Goal: Task Accomplishment & Management: Complete application form

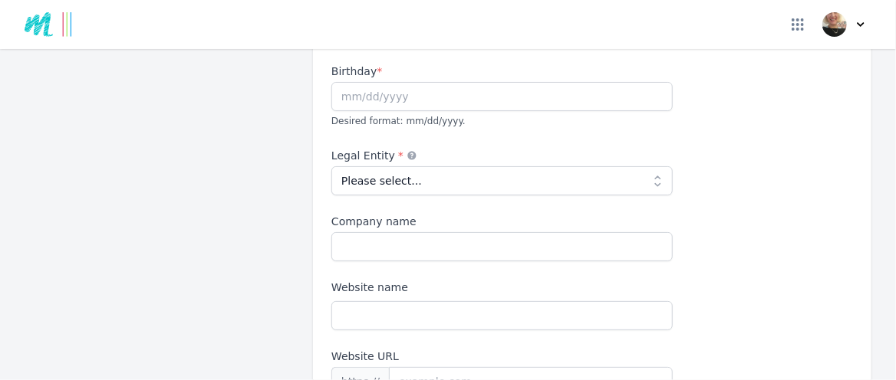
scroll to position [230, 0]
click at [374, 129] on div "Birthday * Desired format: mm/dd/yyyy." at bounding box center [501, 96] width 341 height 66
click at [367, 110] on input "text" at bounding box center [501, 95] width 341 height 29
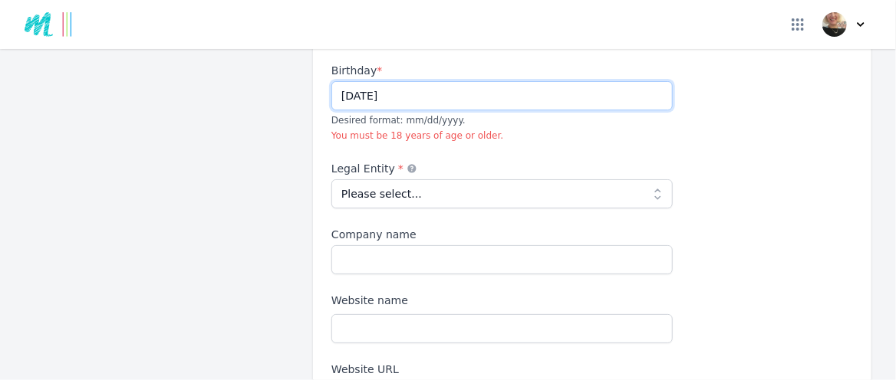
type input "[DATE]"
click at [546, 224] on div "First name * [PERSON_NAME] Last name * [PERSON_NAME] Birthday * [DEMOGRAPHIC_DA…" at bounding box center [592, 236] width 522 height 479
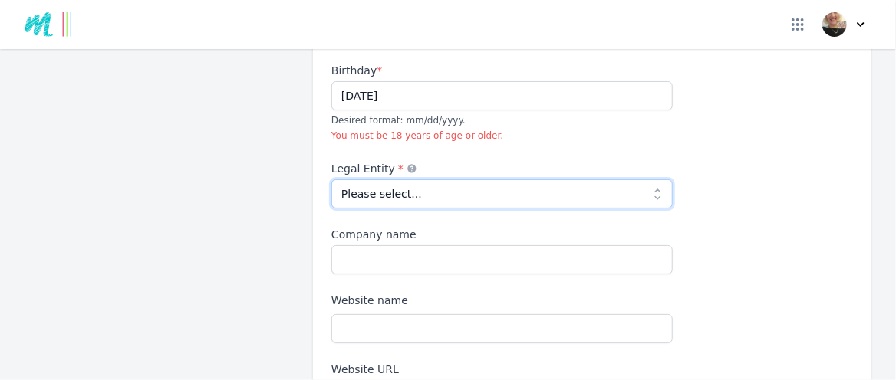
click at [635, 209] on select "Please select... Individual Partnership Corporation Sole Proprietorship Foreign…" at bounding box center [501, 193] width 341 height 29
select select "individual"
click at [335, 209] on select "Please select... Individual Partnership Corporation Sole Proprietorship Foreign…" at bounding box center [501, 193] width 341 height 29
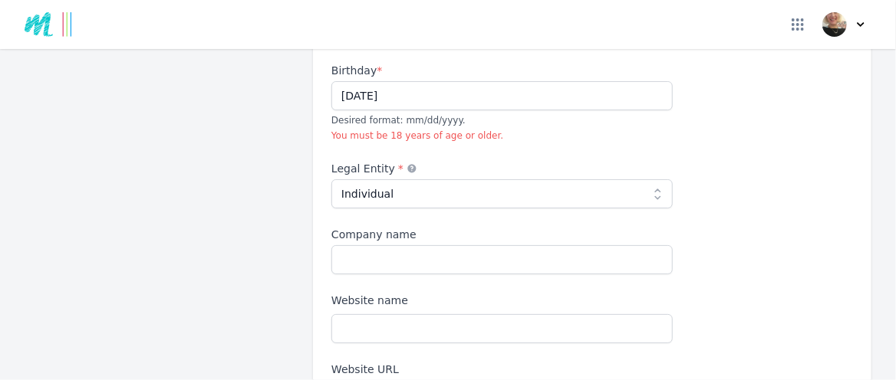
click at [772, 234] on div "First name * [PERSON_NAME] Last name * [PERSON_NAME] Birthday * [DEMOGRAPHIC_DA…" at bounding box center [592, 236] width 522 height 479
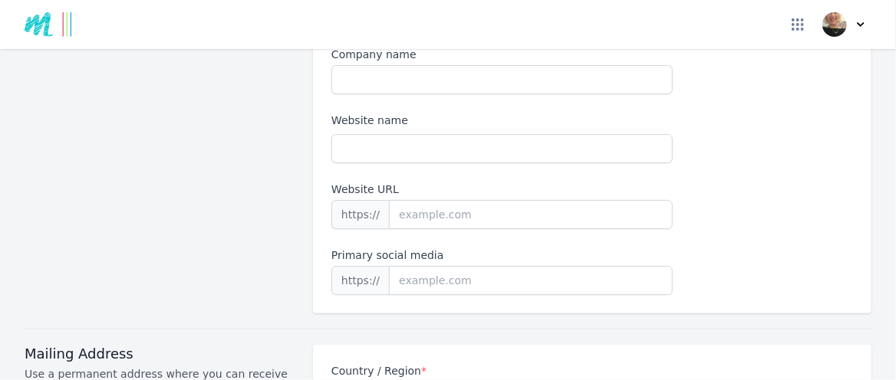
scroll to position [460, 0]
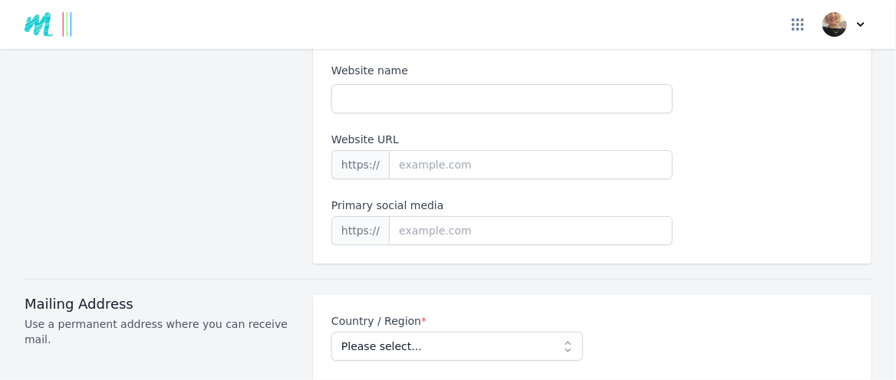
click at [450, 44] on input "Company name" at bounding box center [501, 29] width 341 height 29
type input "[PERSON_NAME]"
click at [387, 114] on input "Website name" at bounding box center [501, 98] width 341 height 29
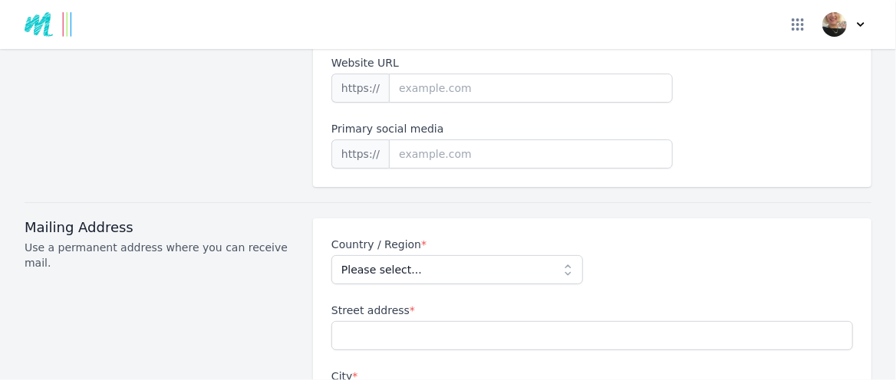
type input "-"
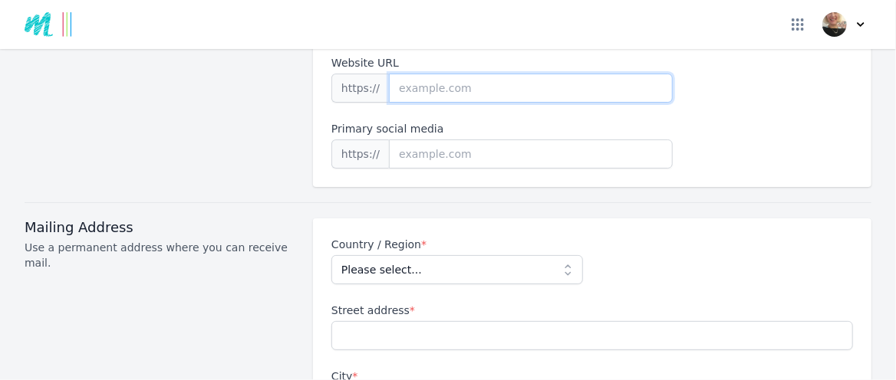
click at [470, 103] on input "Website URL" at bounding box center [531, 88] width 284 height 29
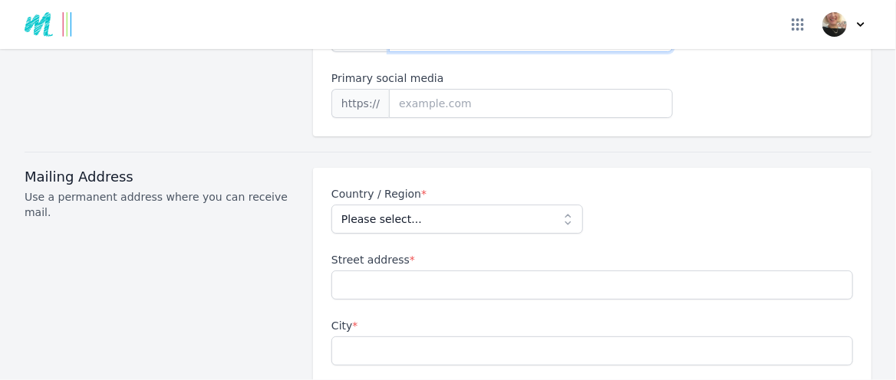
scroll to position [614, 0]
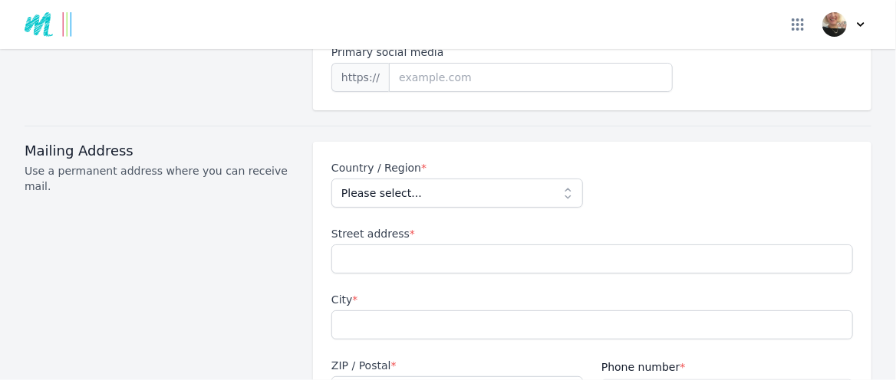
type input "-"
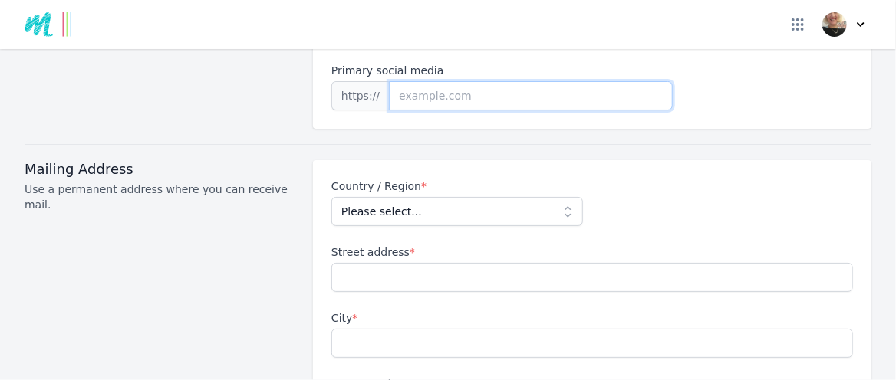
click at [460, 110] on input at bounding box center [531, 95] width 284 height 29
paste input "[URL][DOMAIN_NAME]"
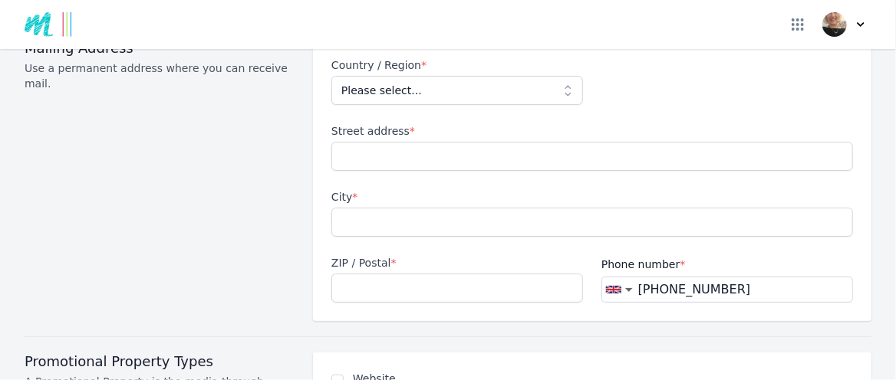
scroll to position [690, 0]
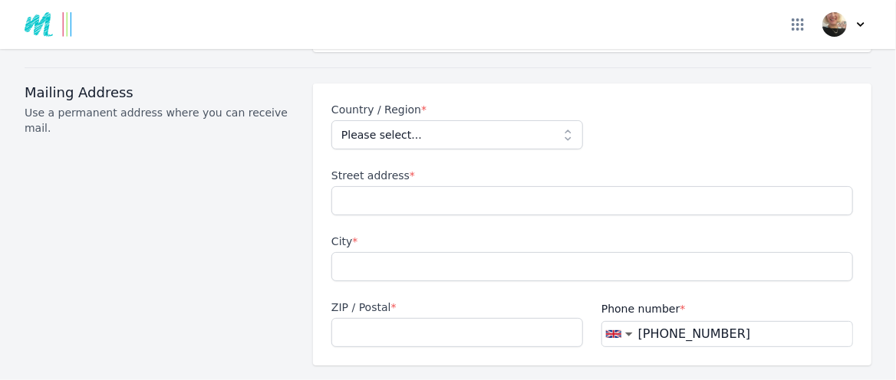
type input "[URL][DOMAIN_NAME]"
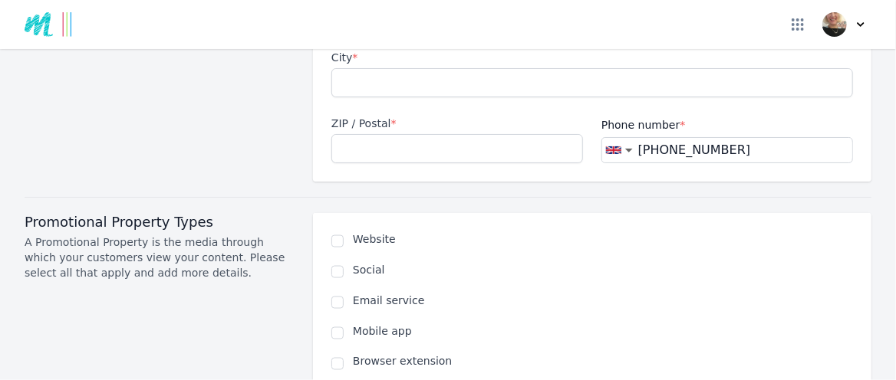
scroll to position [920, 0]
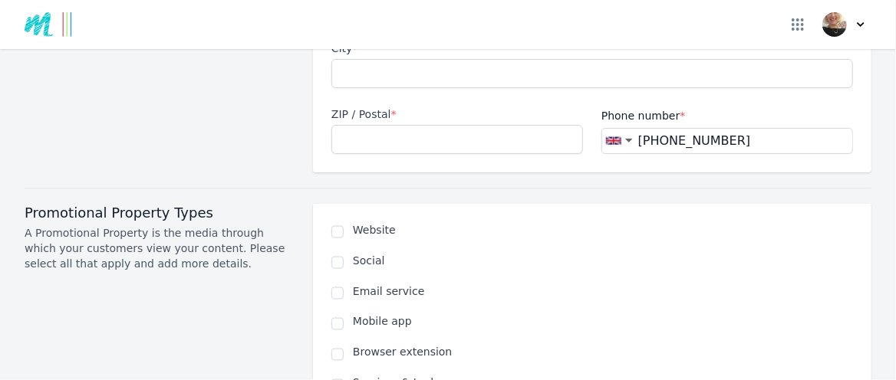
click at [622, 91] on div "Country / Region * Please select... [GEOGRAPHIC_DATA] [GEOGRAPHIC_DATA] [GEOGRA…" at bounding box center [592, 22] width 522 height 264
select select "GB"
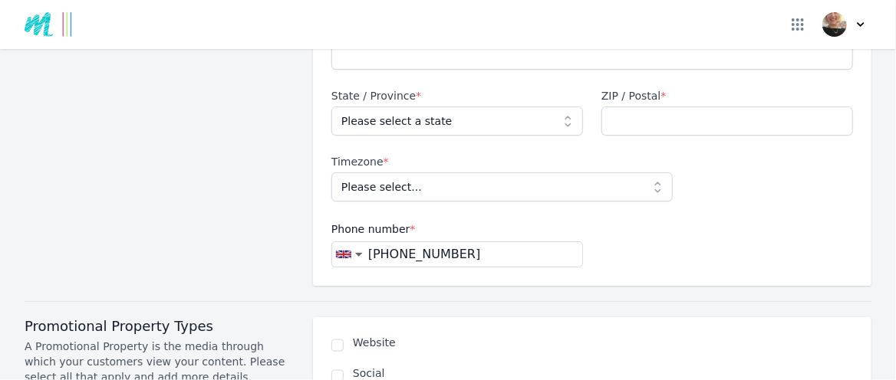
type input "[STREET_ADDRESS]"
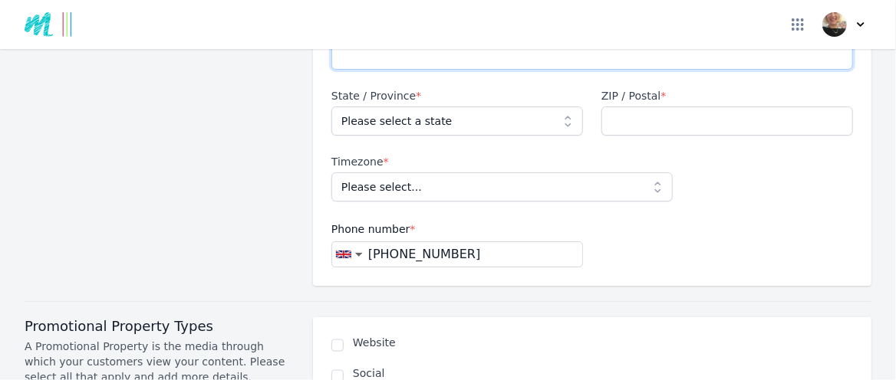
click at [370, 70] on input "City *" at bounding box center [592, 55] width 522 height 29
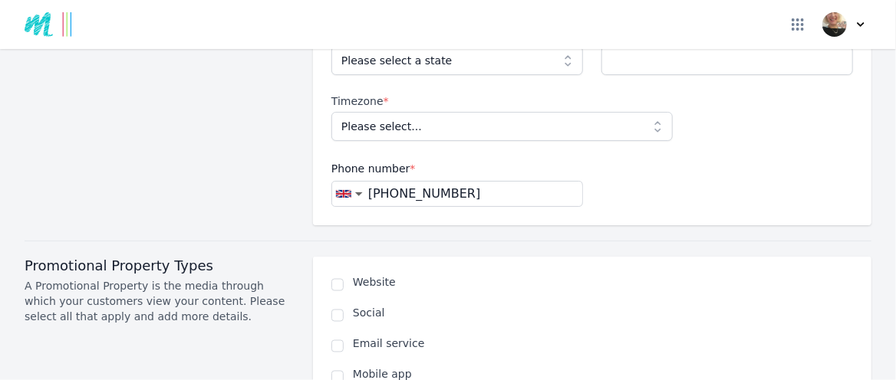
scroll to position [997, 0]
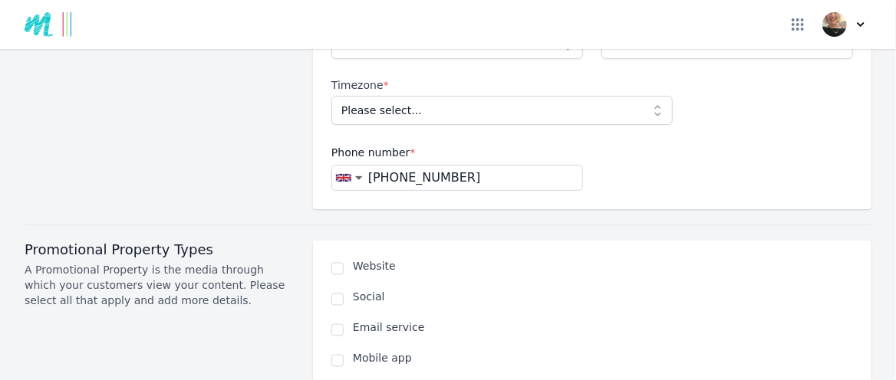
type input "Holywood"
click at [555, 59] on select "Please select a state [GEOGRAPHIC_DATA] [GEOGRAPHIC_DATA] [GEOGRAPHIC_DATA] [GE…" at bounding box center [457, 44] width 252 height 29
select select "DOW"
click at [335, 59] on select "Please select a state [GEOGRAPHIC_DATA] [GEOGRAPHIC_DATA] [GEOGRAPHIC_DATA] [GE…" at bounding box center [457, 44] width 252 height 29
click at [249, 209] on div "Mailing Address Use a permanent address where you can receive mail." at bounding box center [160, 2] width 270 height 414
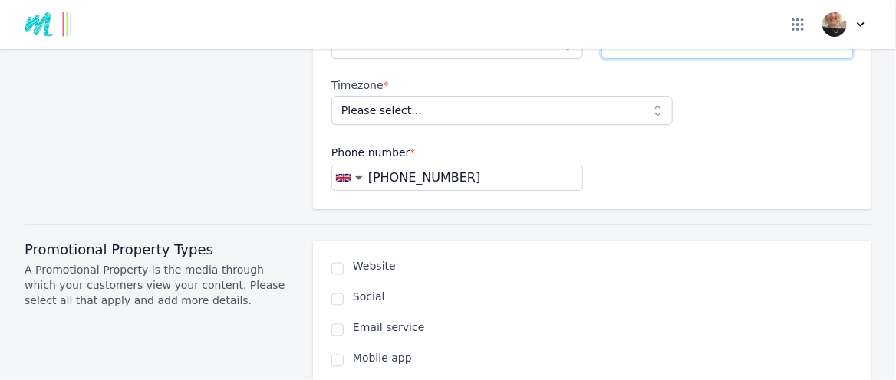
click at [627, 59] on input "ZIP / Postal *" at bounding box center [727, 44] width 252 height 29
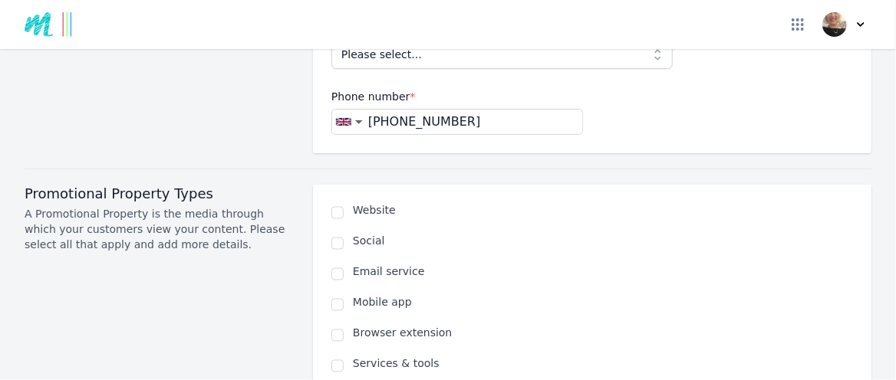
scroll to position [1074, 0]
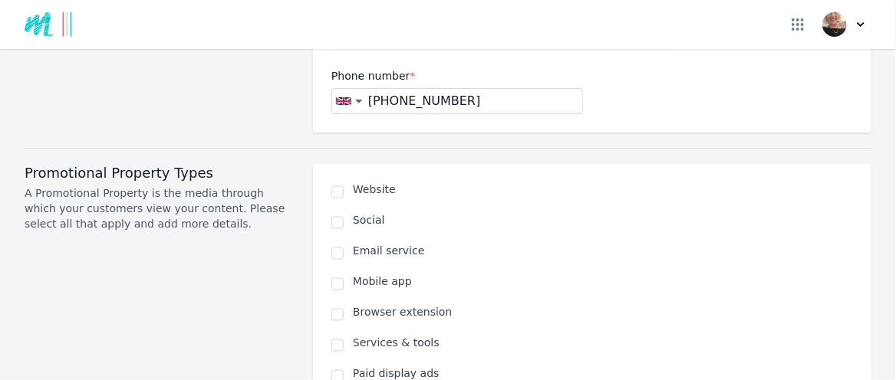
type input "BT18 9JQ"
click at [640, 48] on select "Please select... [GEOGRAPHIC_DATA]/[GEOGRAPHIC_DATA]" at bounding box center [501, 33] width 341 height 29
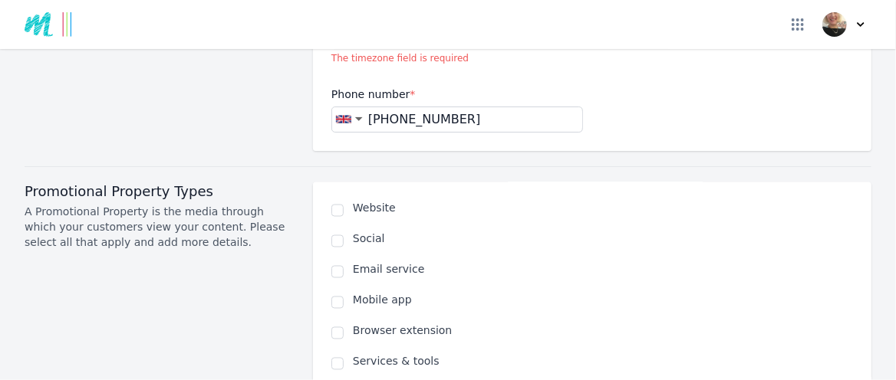
scroll to position [1151, 0]
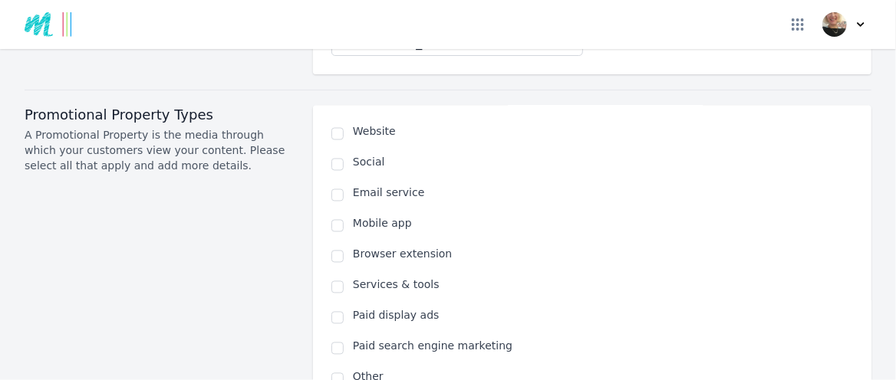
select select "Europe/[GEOGRAPHIC_DATA]"
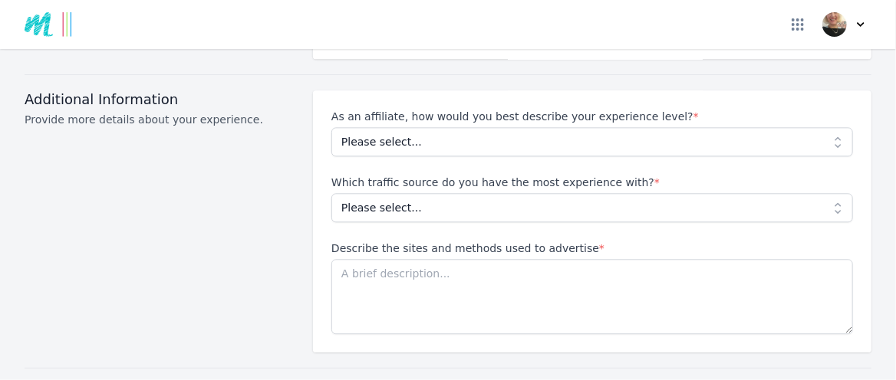
scroll to position [1457, 0]
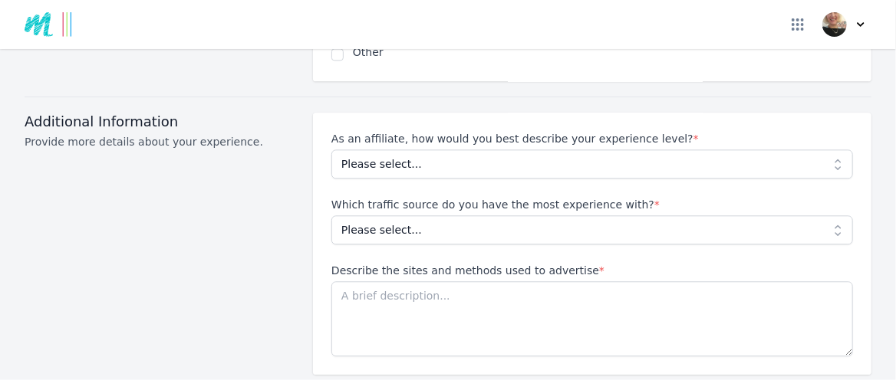
checkbox input "true"
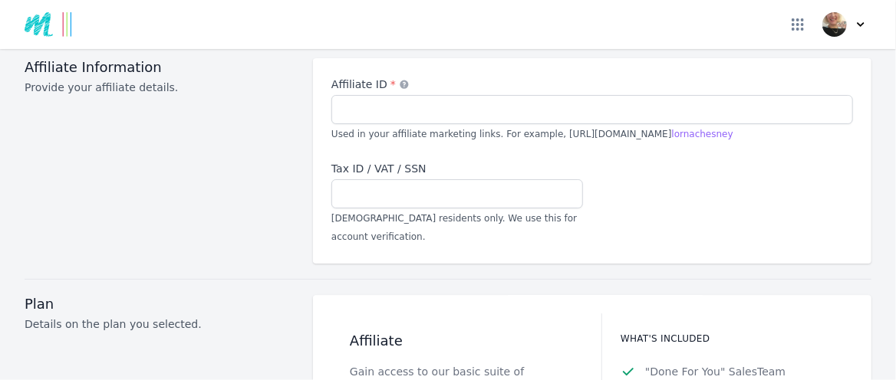
scroll to position [1841, 0]
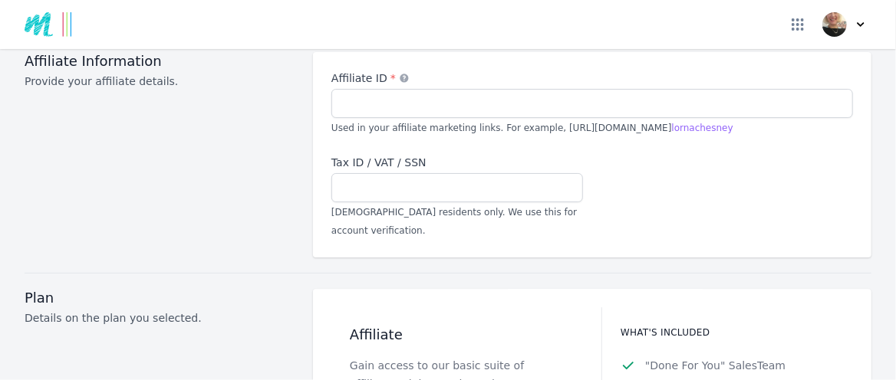
select select "Beginner"
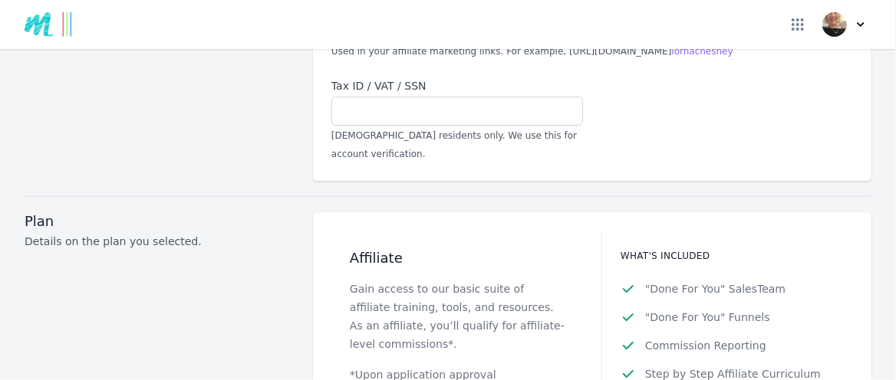
select select "Pay per click"
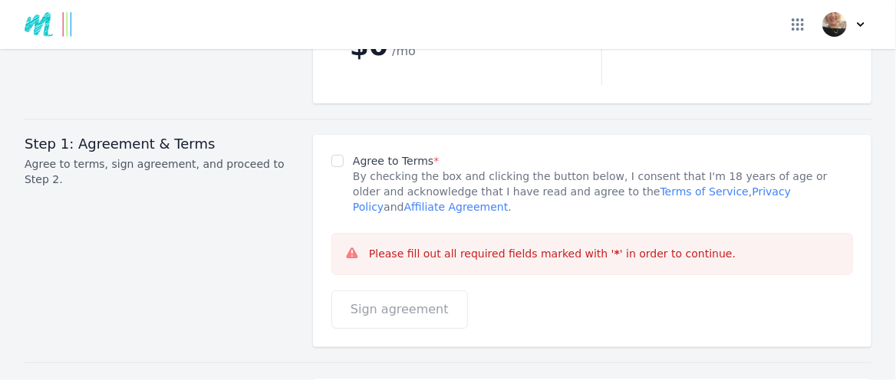
scroll to position [1994, 0]
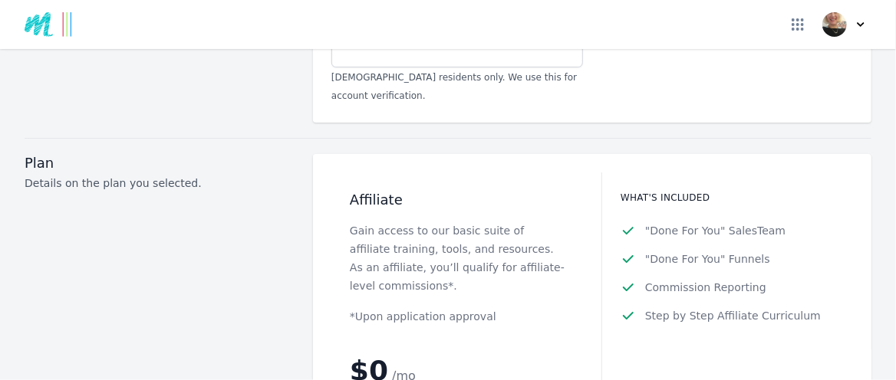
drag, startPoint x: 420, startPoint y: 192, endPoint x: 331, endPoint y: 191, distance: 89.0
paste textarea "Google Ads."
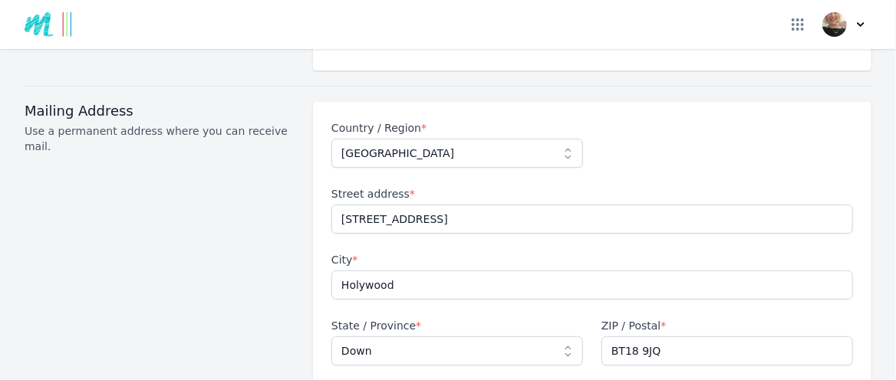
scroll to position [767, 0]
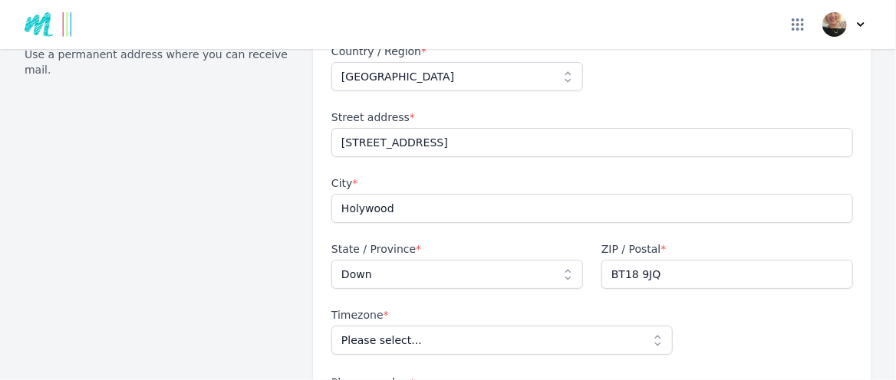
type textarea "I have used Google Ads, for books I produced (listed on Amazon). Not using Goog…"
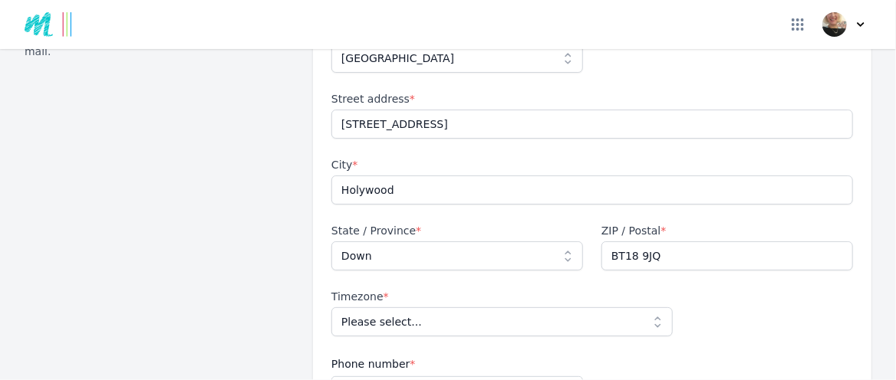
type input "[DOMAIN_NAME][URL]"
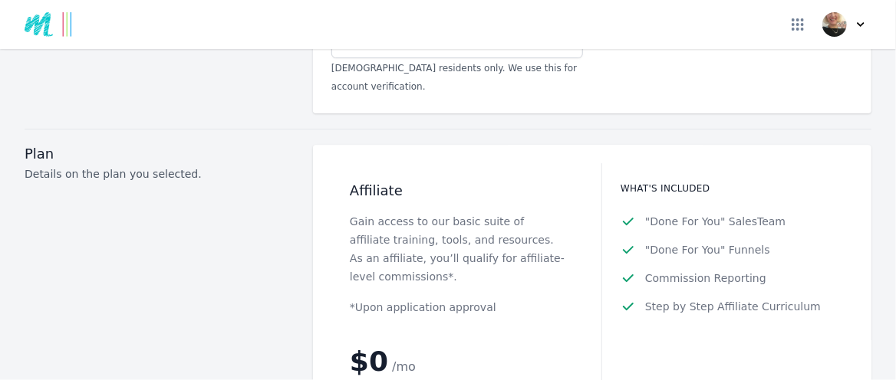
scroll to position [1994, 0]
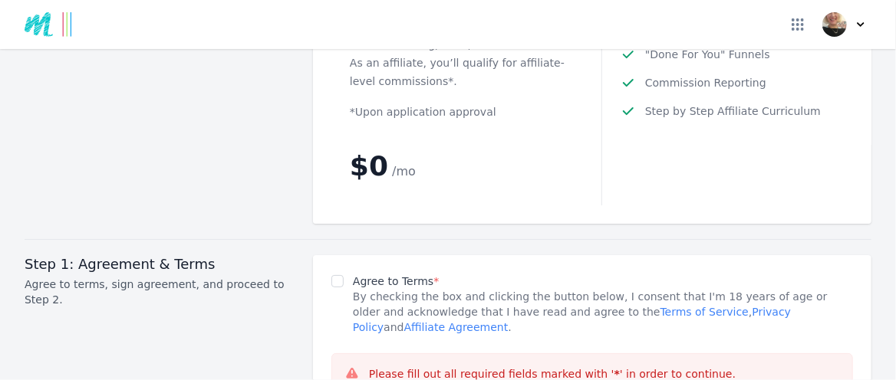
scroll to position [2071, 0]
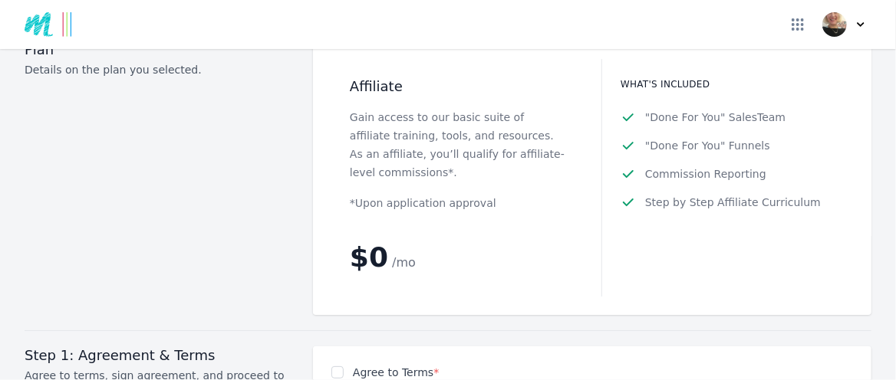
type textarea "I have used Google Ads, for journals I produced (listed on Amazon). Not using G…"
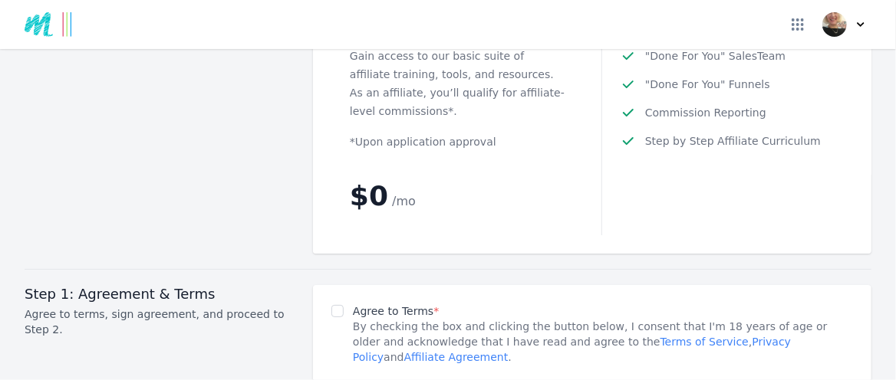
scroll to position [2148, 0]
